Goal: Check status: Check status

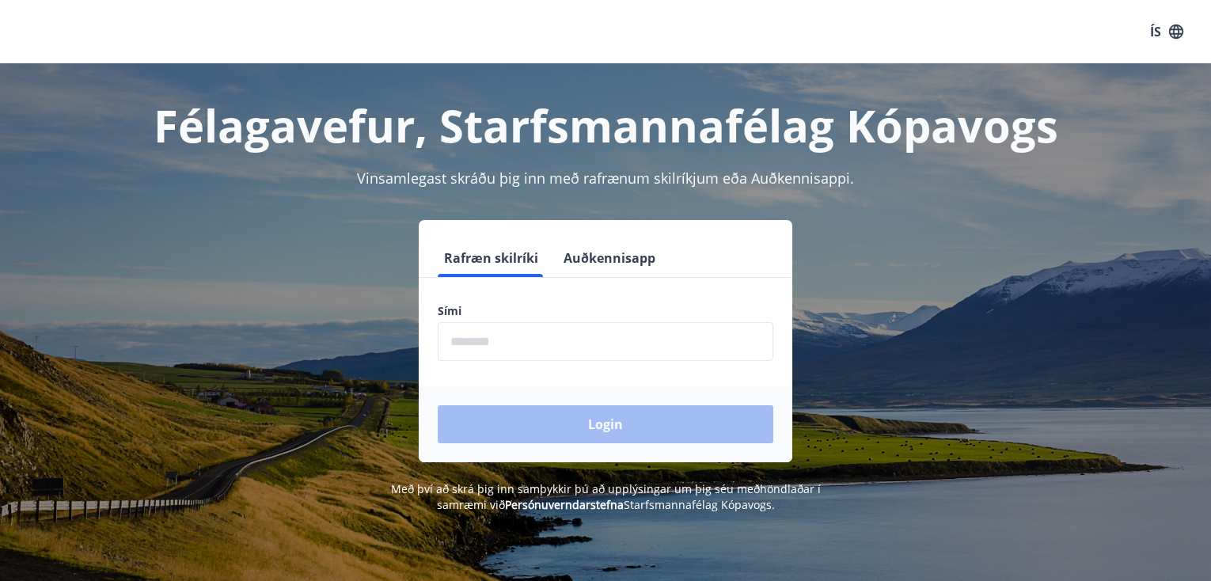
click at [474, 334] on input "phone" at bounding box center [606, 341] width 336 height 39
type input "********"
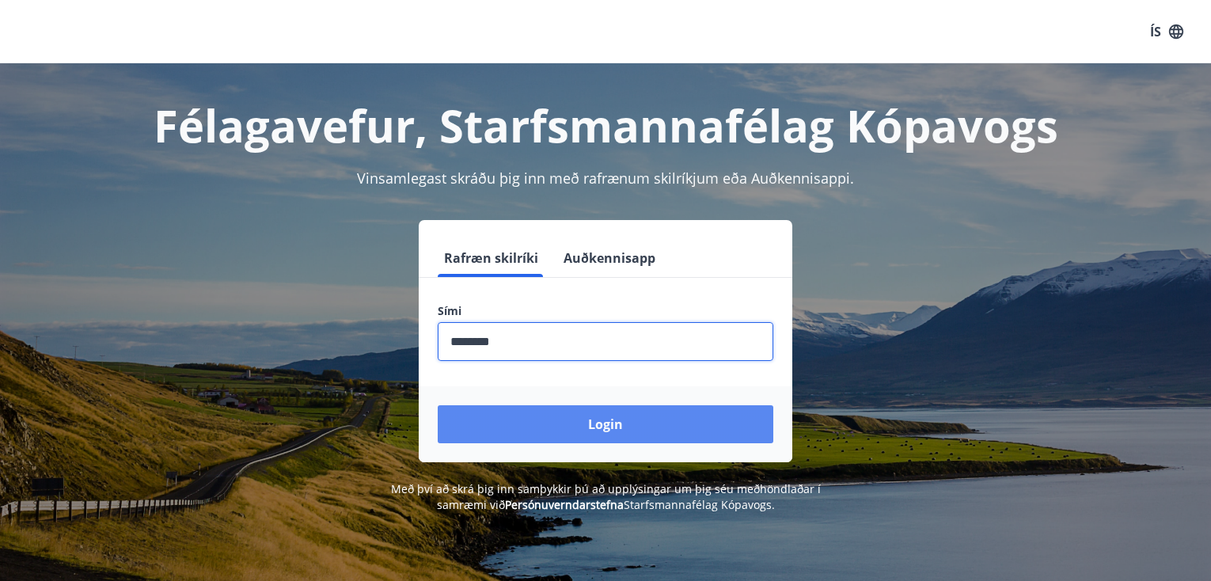
click at [595, 419] on button "Login" at bounding box center [606, 424] width 336 height 38
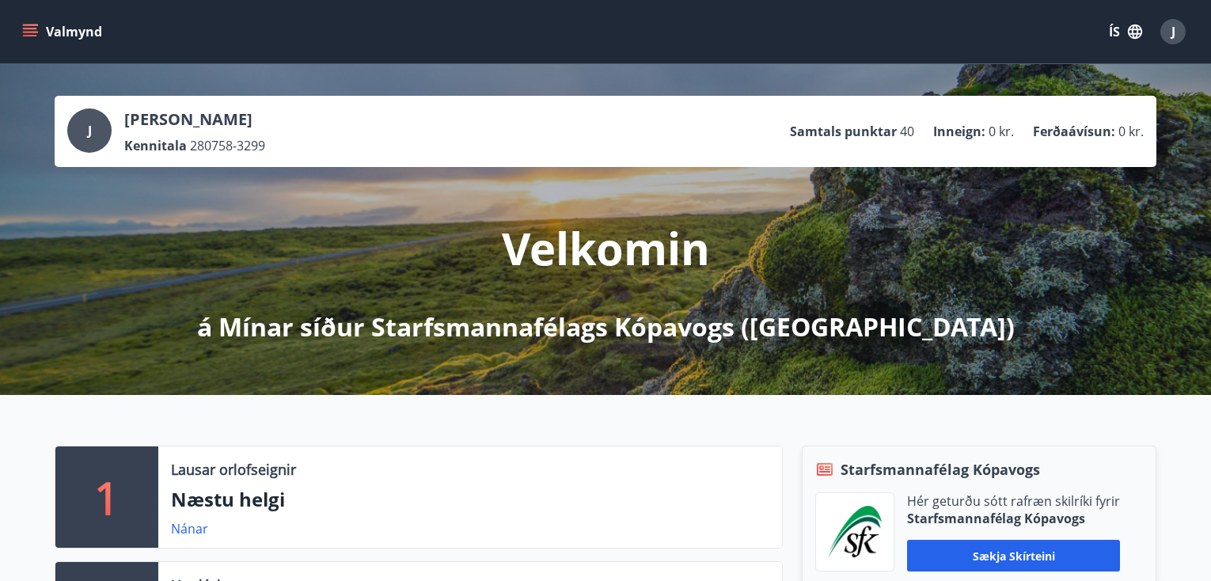
click at [34, 27] on icon "menu" at bounding box center [30, 32] width 16 height 16
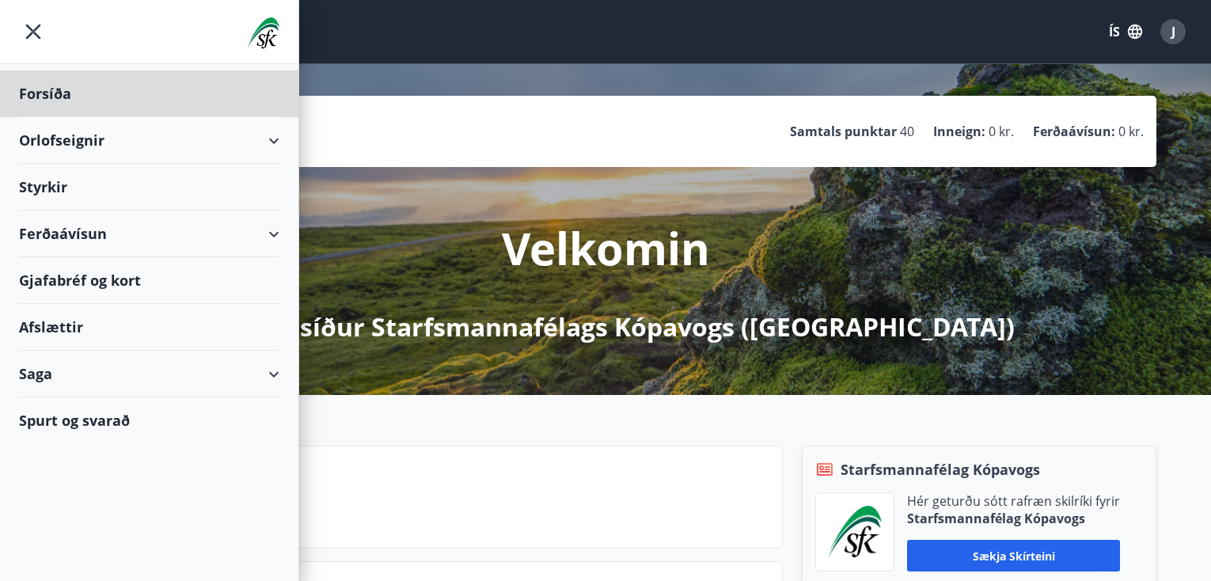
click at [57, 186] on div "Styrkir" at bounding box center [149, 187] width 261 height 47
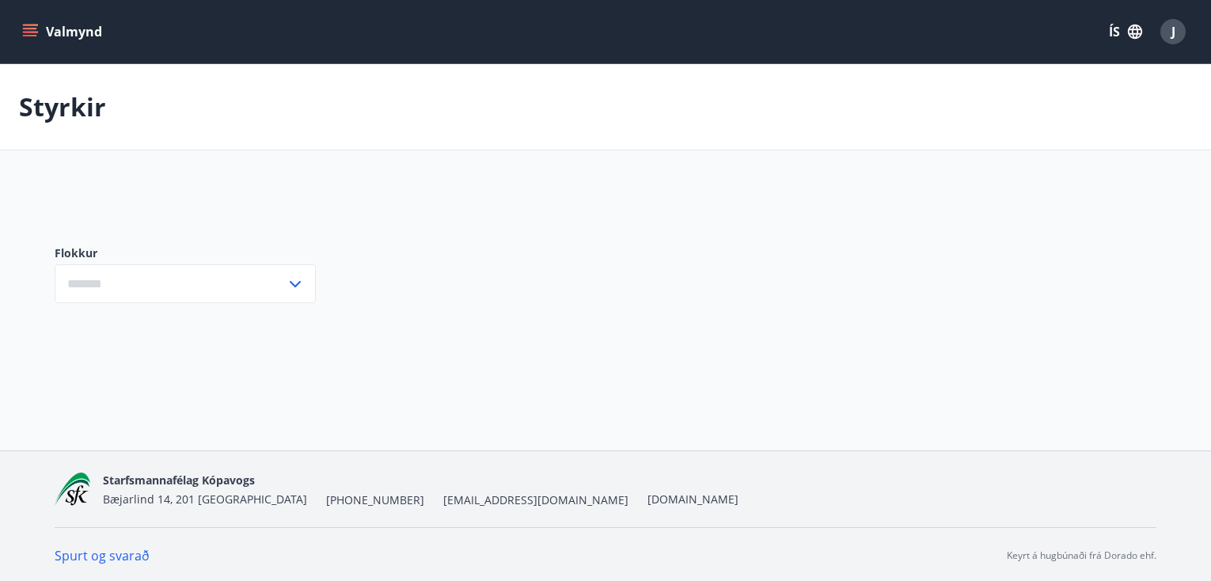
type input "***"
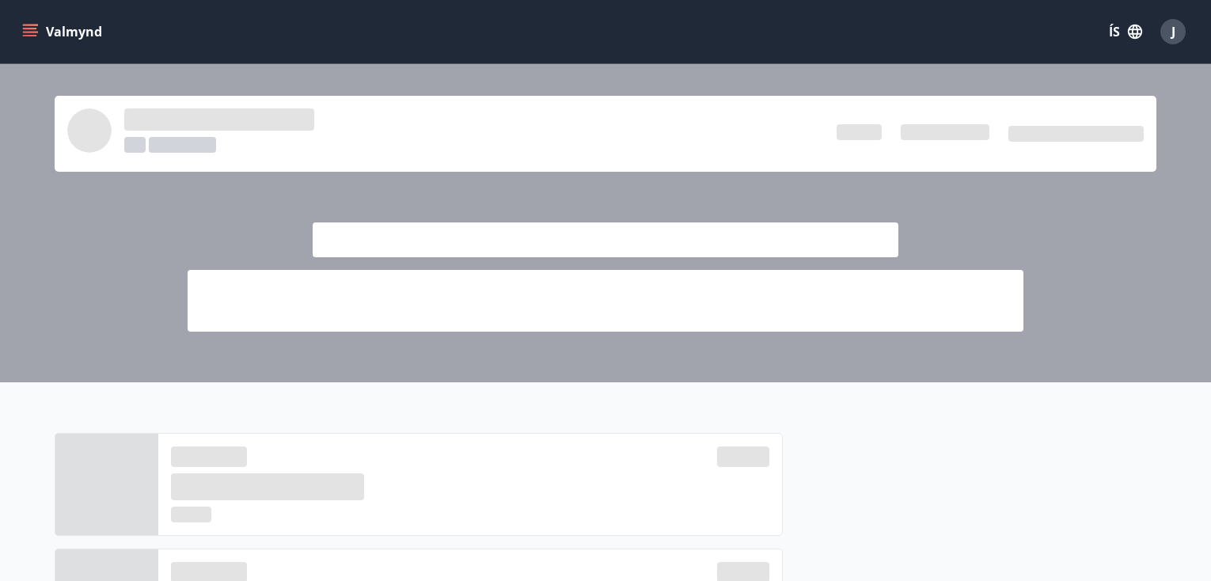
click at [32, 28] on icon "menu" at bounding box center [30, 29] width 14 height 2
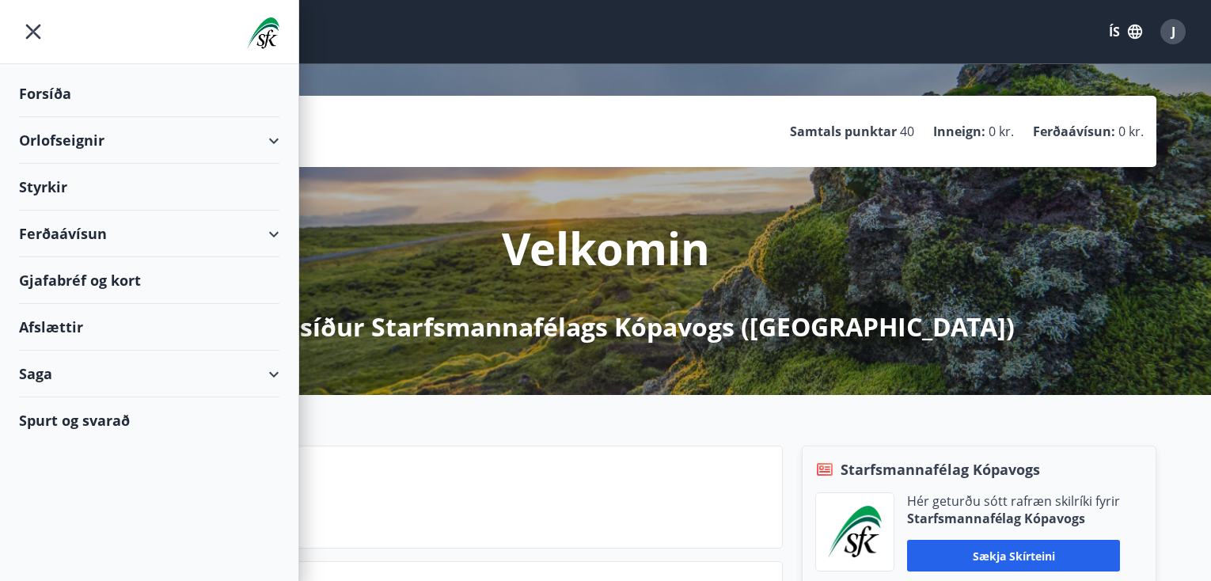
click at [45, 370] on div "Saga" at bounding box center [149, 374] width 261 height 47
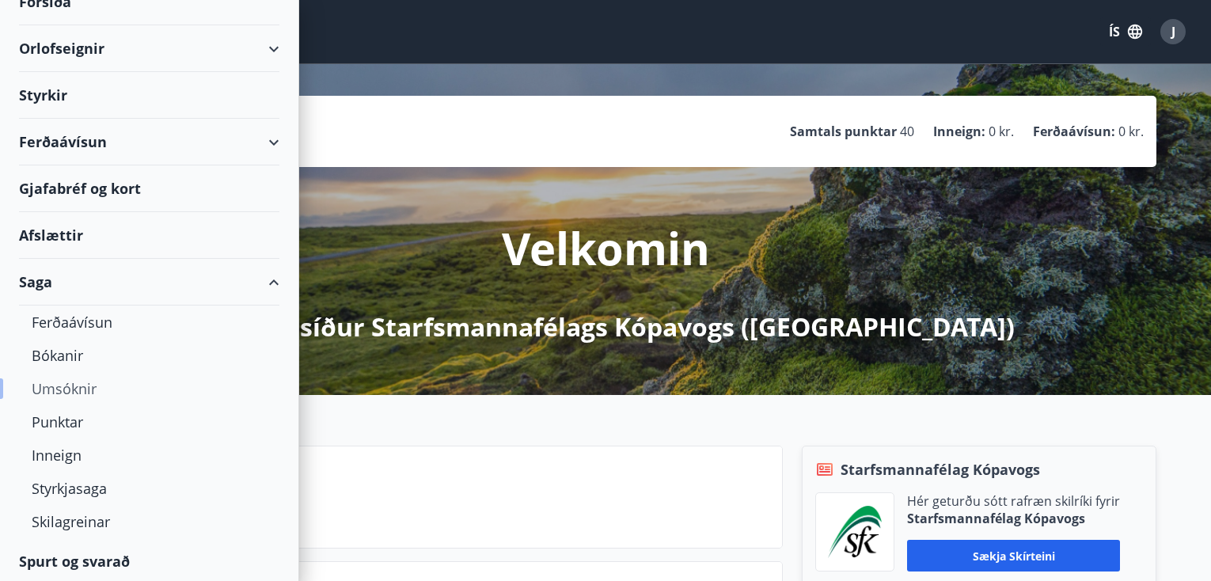
scroll to position [95, 0]
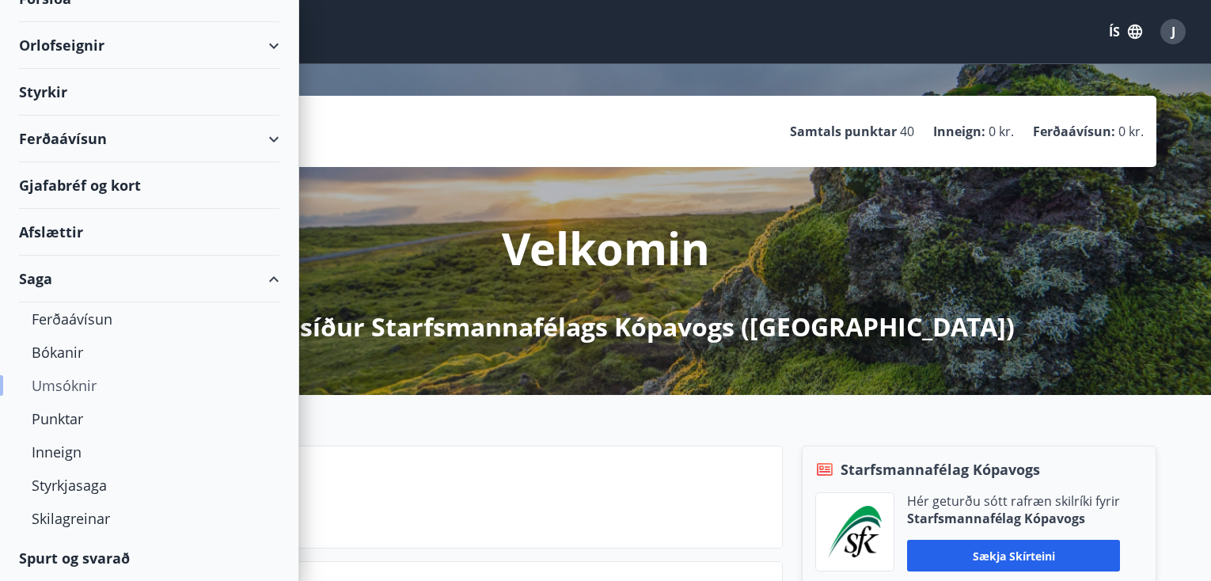
click at [70, 383] on div "Umsóknir" at bounding box center [149, 385] width 235 height 33
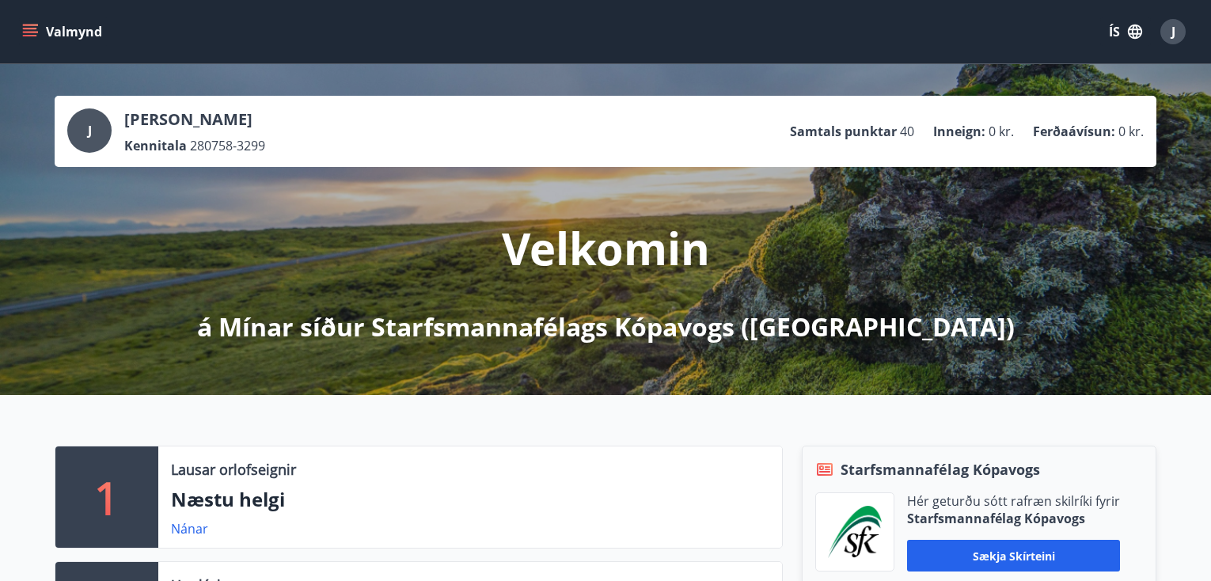
click at [30, 31] on icon "menu" at bounding box center [30, 32] width 16 height 16
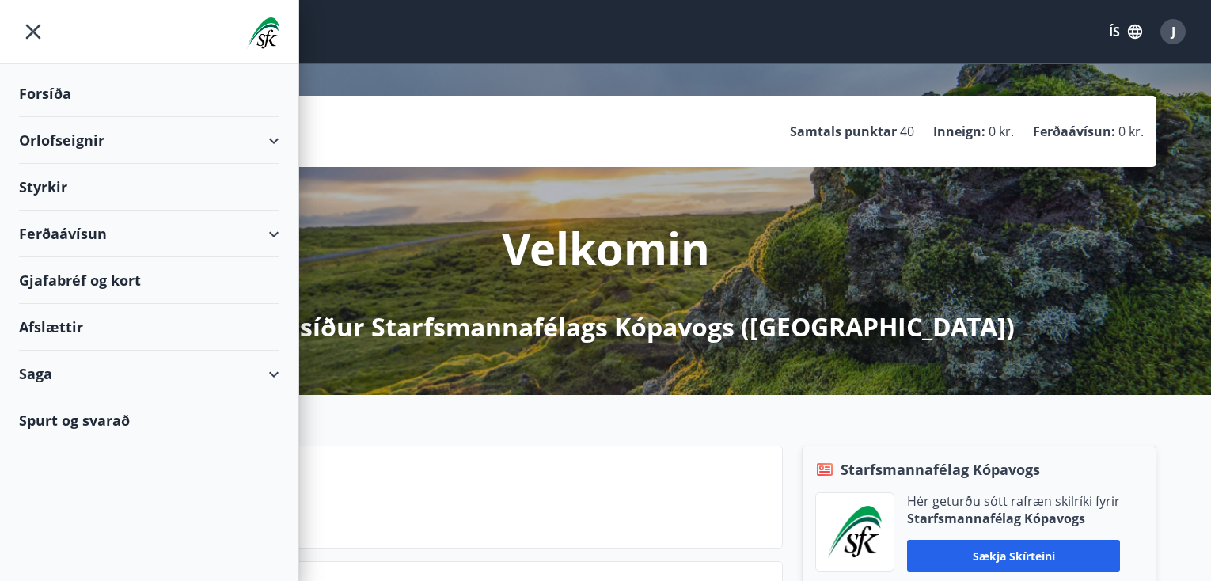
click at [58, 373] on div "Saga" at bounding box center [149, 374] width 261 height 47
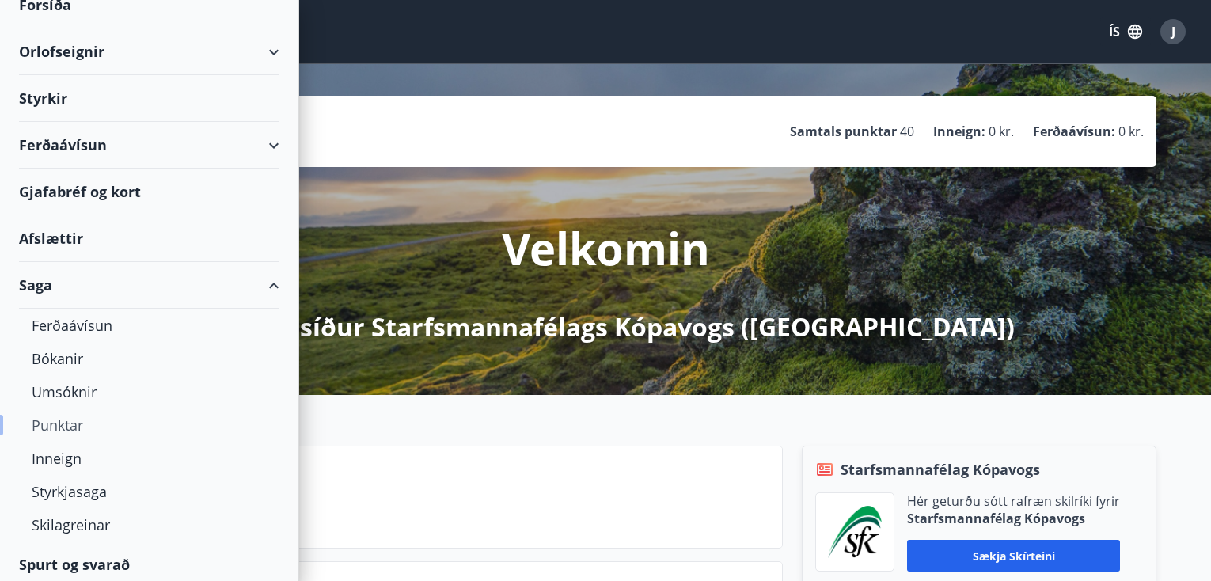
scroll to position [95, 0]
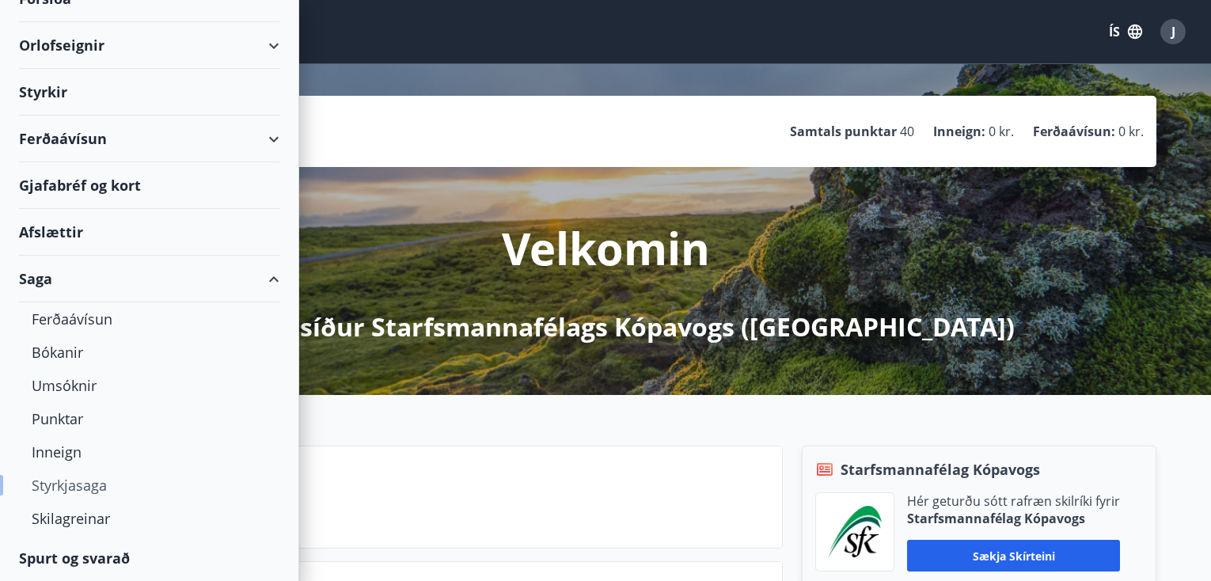
click at [75, 482] on div "Styrkjasaga" at bounding box center [149, 485] width 235 height 33
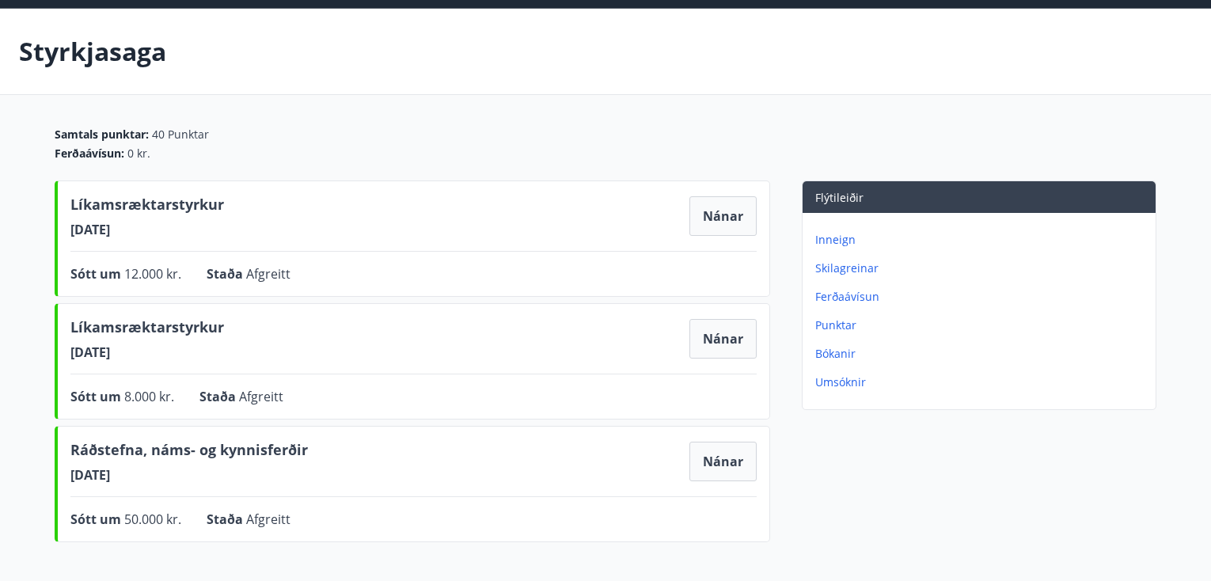
scroll to position [79, 0]
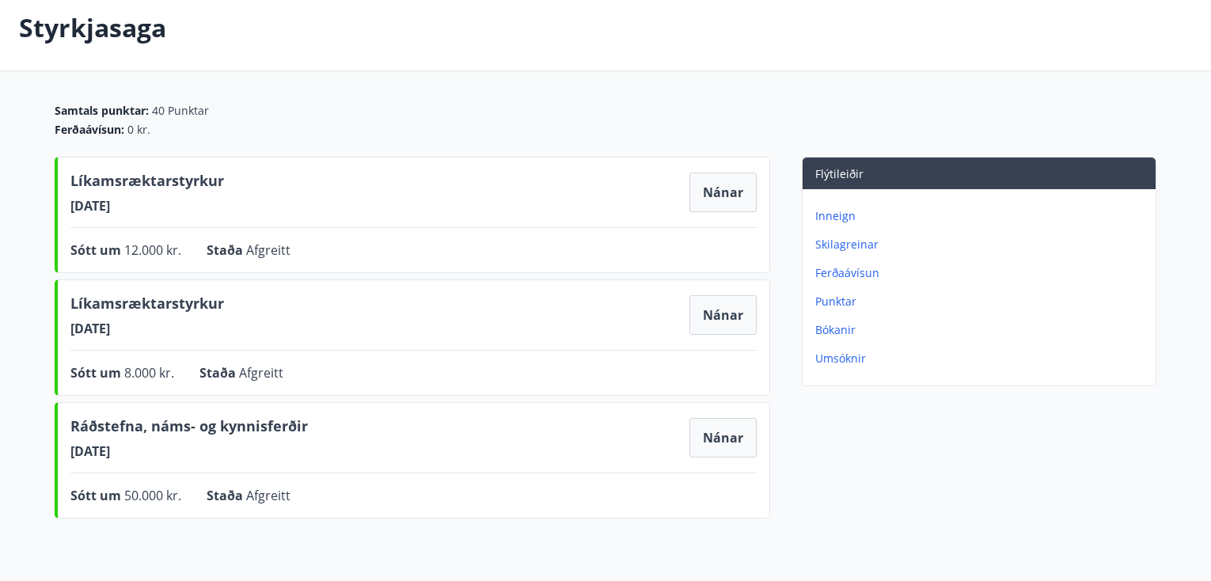
click at [829, 215] on p "Inneign" at bounding box center [983, 216] width 334 height 16
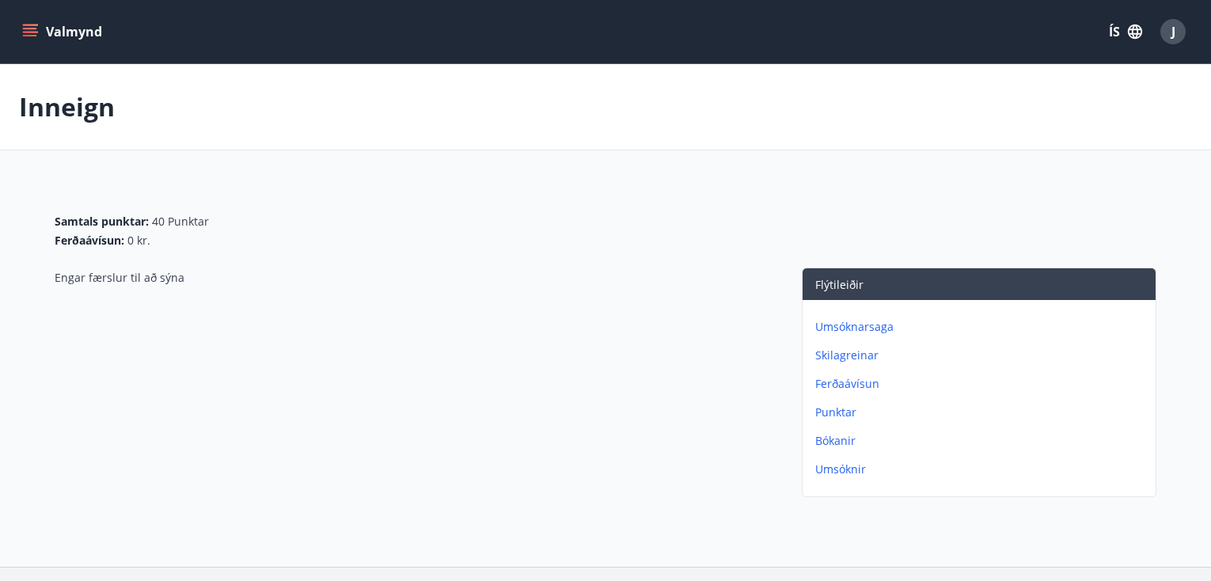
click at [1170, 31] on div "J" at bounding box center [1173, 31] width 25 height 25
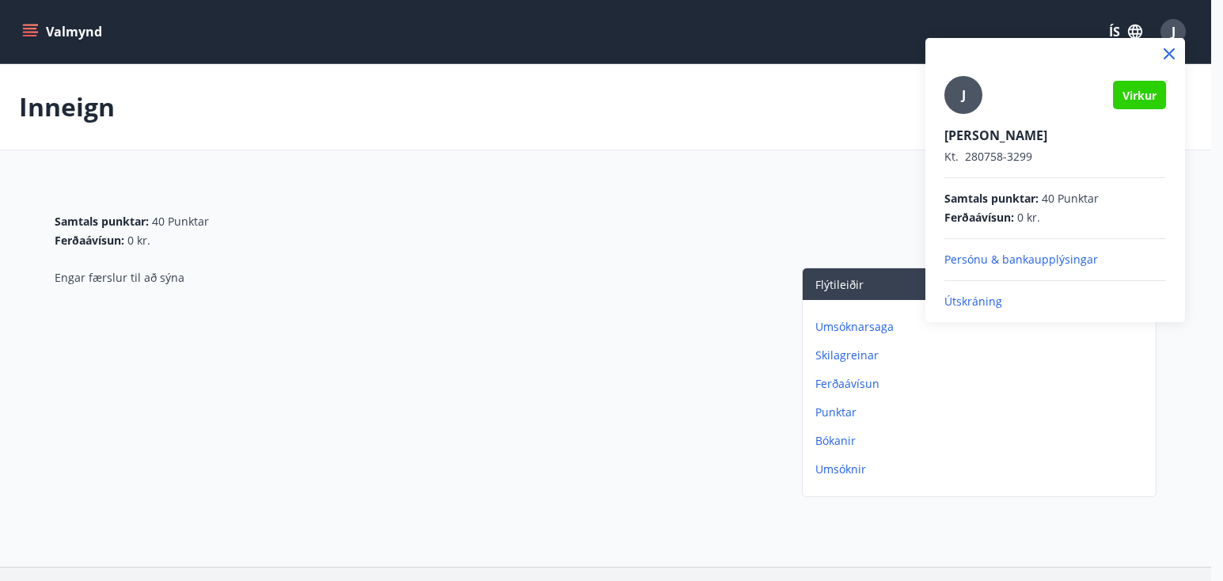
click at [981, 299] on p "Útskráning" at bounding box center [1056, 302] width 222 height 16
